Goal: Information Seeking & Learning: Find contact information

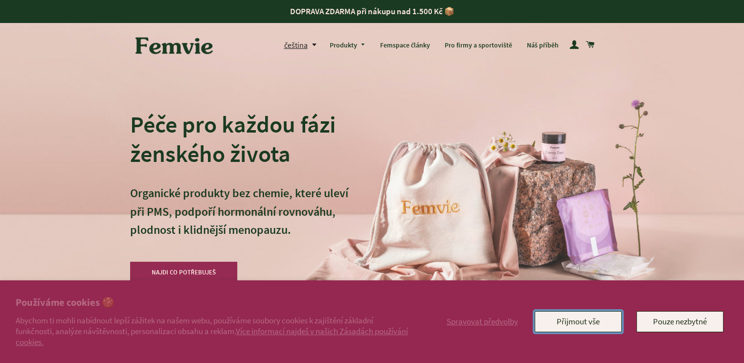
click at [576, 321] on button "Přijmout vše" at bounding box center [578, 321] width 87 height 21
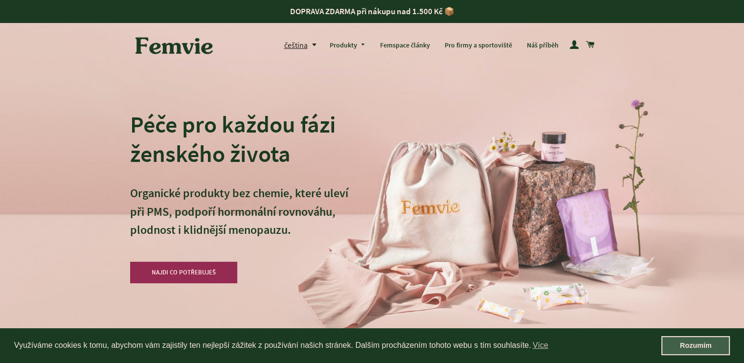
click at [683, 343] on link "Rozumím" at bounding box center [695, 346] width 68 height 20
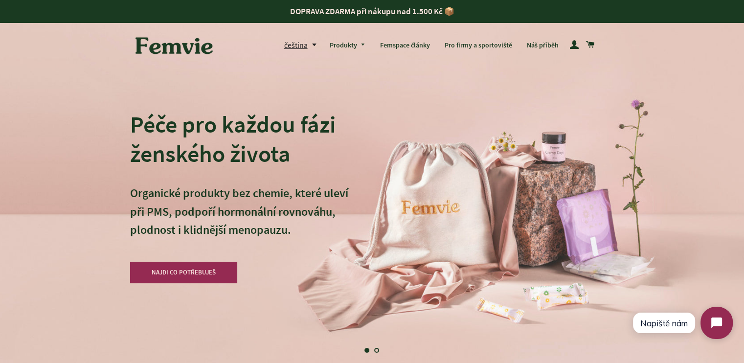
click at [712, 323] on icon "Open chat widget" at bounding box center [716, 322] width 11 height 11
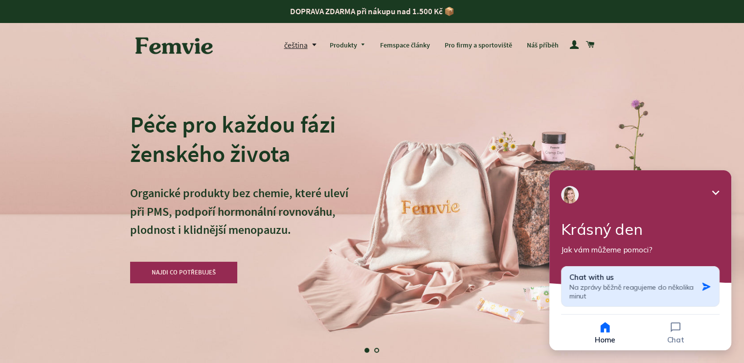
click at [702, 286] on icon "button" at bounding box center [706, 287] width 10 height 10
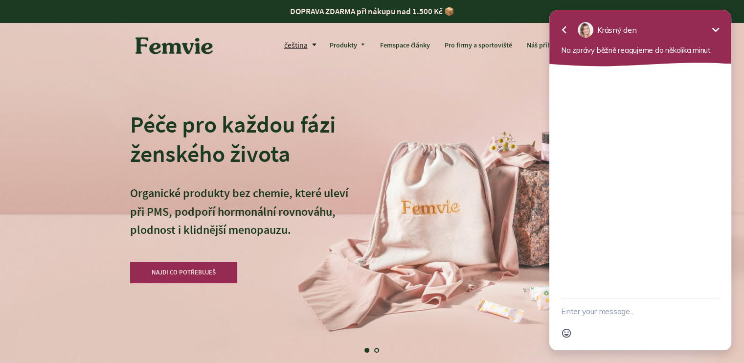
click at [716, 29] on icon "Minimize" at bounding box center [716, 30] width 12 height 12
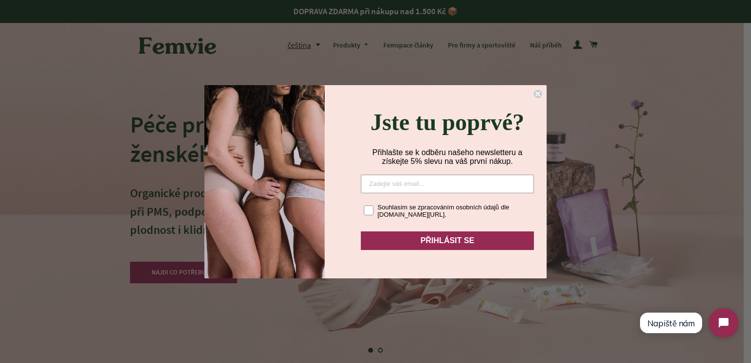
click at [538, 92] on icon "Close dialog" at bounding box center [538, 94] width 4 height 4
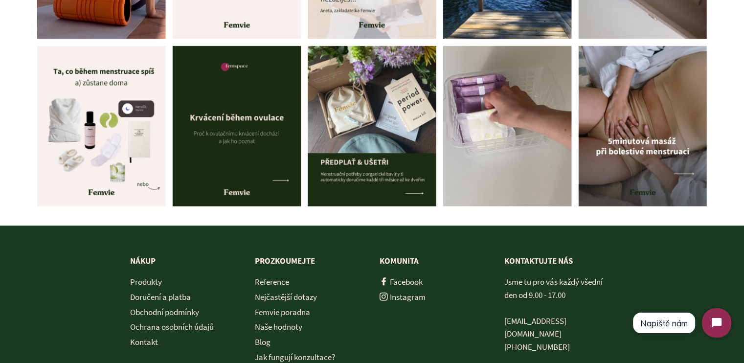
scroll to position [4337, 0]
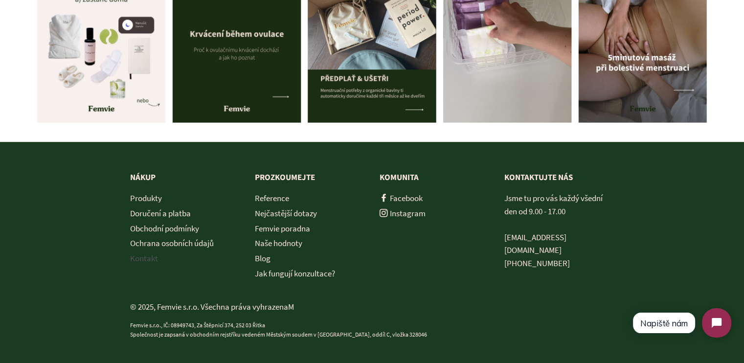
click at [145, 256] on link "Kontakt" at bounding box center [144, 258] width 28 height 11
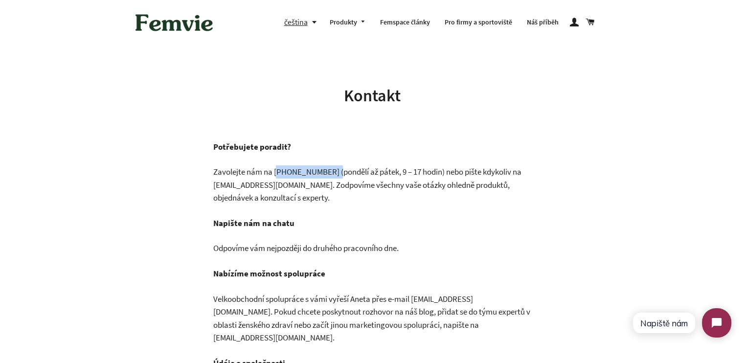
drag, startPoint x: 280, startPoint y: 170, endPoint x: 334, endPoint y: 168, distance: 53.8
click at [334, 168] on p "Zavolejte nám na [PHONE_NUMBER]‬ (pondělí až pátek, 9 – 17 hodin) nebo pište kd…" at bounding box center [372, 184] width 318 height 39
copy p "420 777 303 371‬"
drag, startPoint x: 277, startPoint y: 183, endPoint x: 215, endPoint y: 179, distance: 62.8
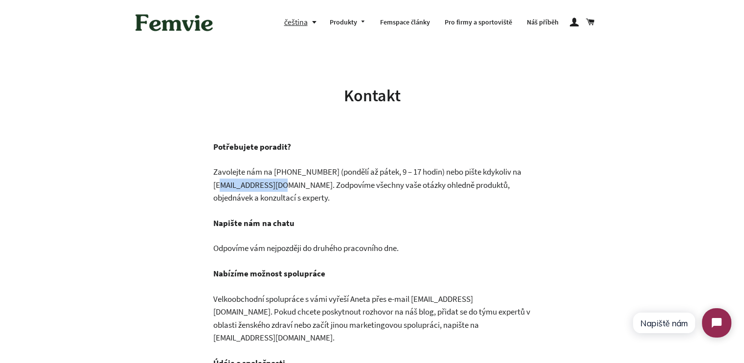
click at [215, 179] on p "Zavolejte nám na [PHONE_NUMBER]‬ (pondělí až pátek, 9 – 17 hodin) nebo pište kd…" at bounding box center [372, 184] width 318 height 39
copy p "[EMAIL_ADDRESS][DOMAIN_NAME]"
